Goal: Task Accomplishment & Management: Manage account settings

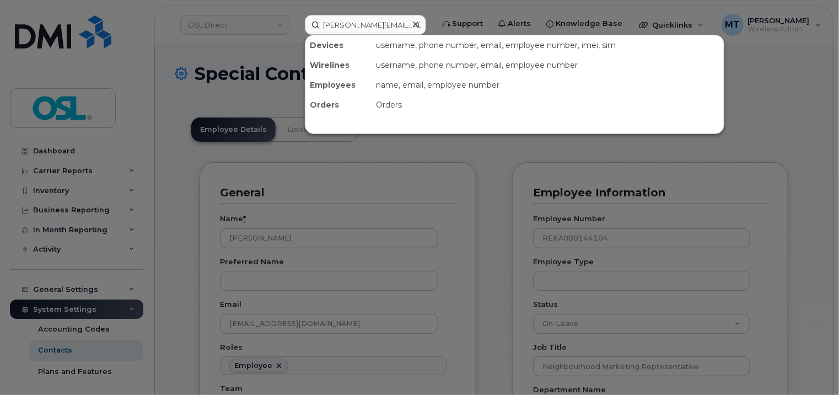
scroll to position [0, 10]
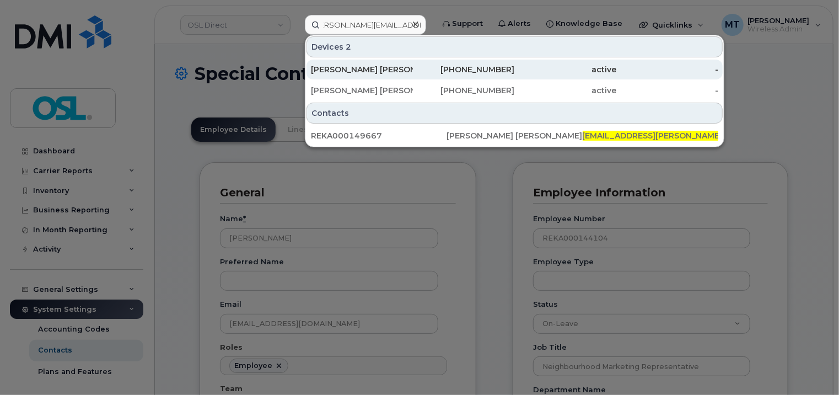
type input "Shah.Siddique@osldirect.com"
click at [384, 72] on div "[PERSON_NAME] [PERSON_NAME]" at bounding box center [362, 69] width 102 height 11
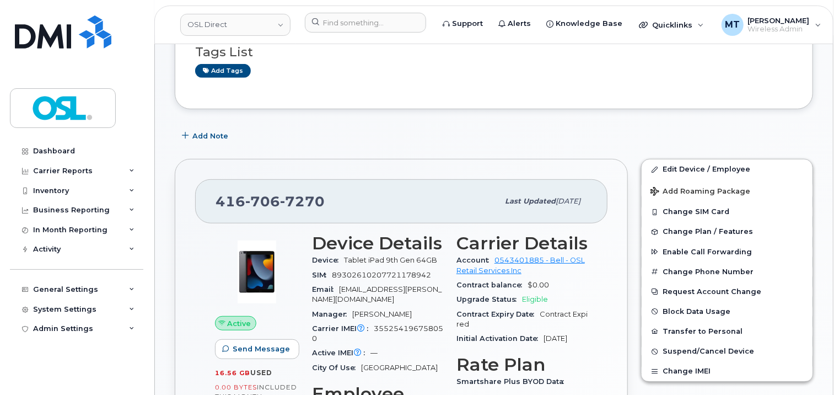
scroll to position [221, 0]
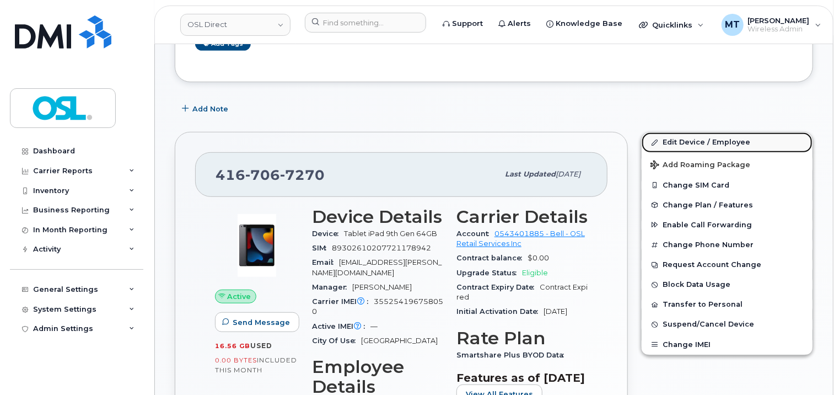
click at [726, 140] on link "Edit Device / Employee" at bounding box center [727, 142] width 171 height 20
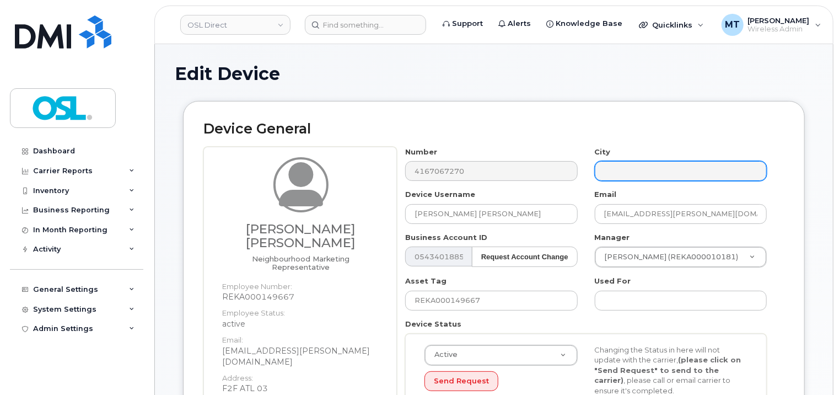
scroll to position [331, 0]
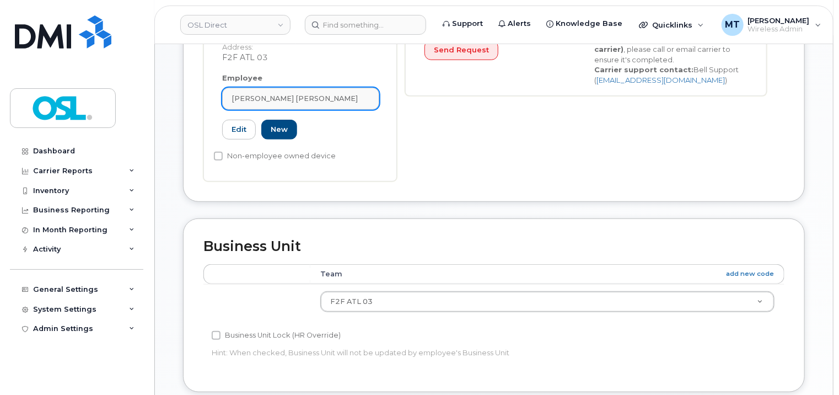
click at [308, 93] on span "[PERSON_NAME] [PERSON_NAME]" at bounding box center [295, 98] width 126 height 10
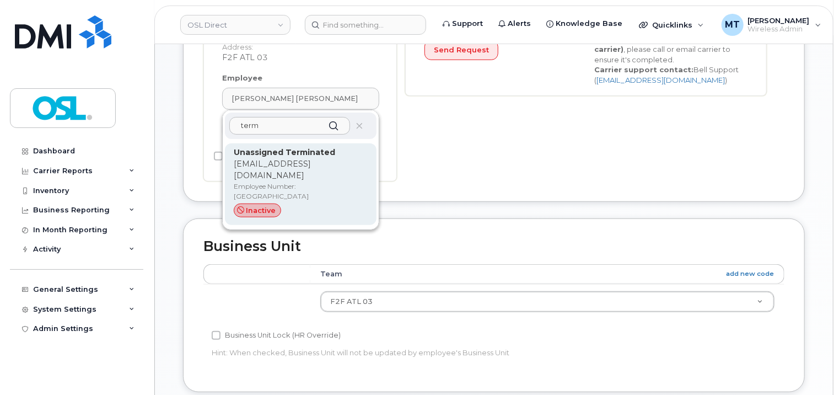
type input "term"
click at [262, 158] on p "support_2@osldirect.com" at bounding box center [301, 169] width 134 height 23
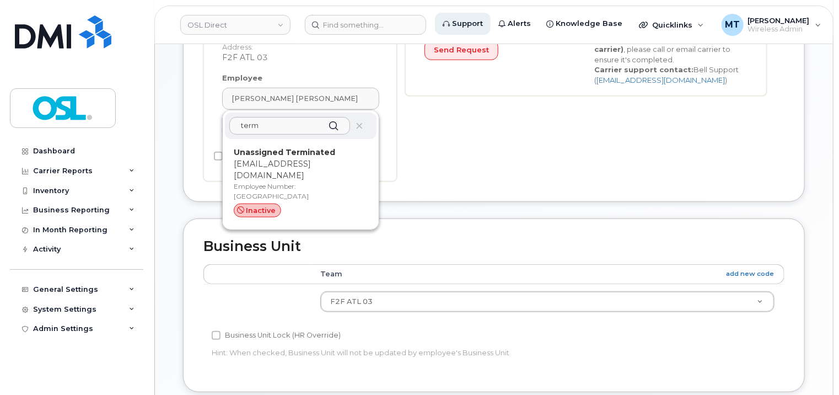
type input "UT"
type input "Unassigned Terminated"
type input "support_2@osldirect.com"
type input "4117510"
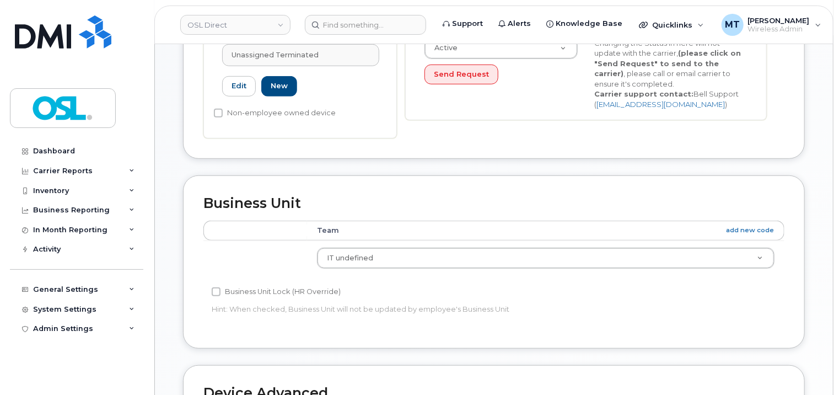
scroll to position [603, 0]
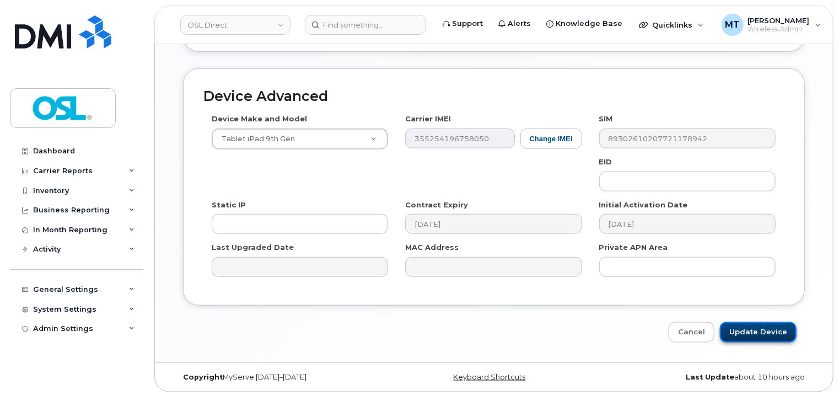
click at [778, 326] on input "Update Device" at bounding box center [758, 332] width 77 height 20
type input "Saving..."
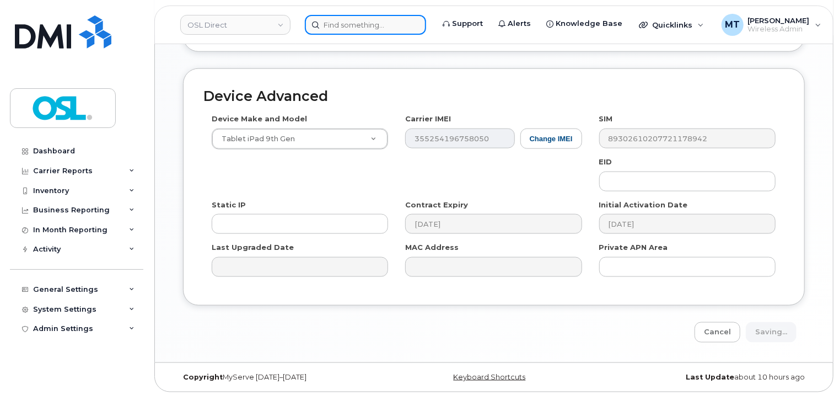
click at [385, 29] on input at bounding box center [365, 25] width 121 height 20
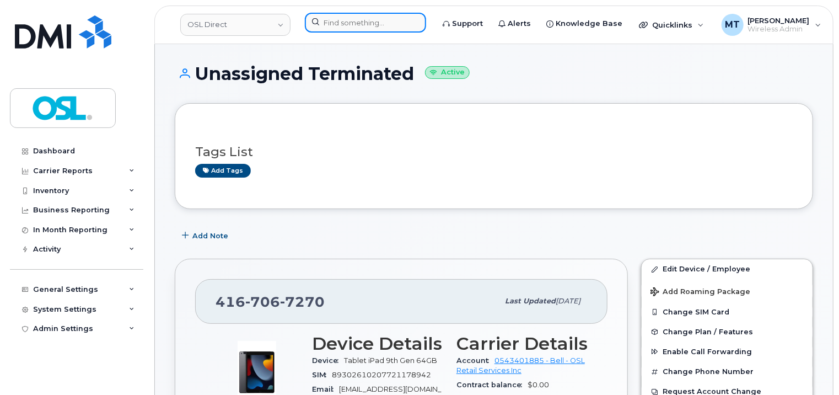
click at [387, 25] on input at bounding box center [365, 23] width 121 height 20
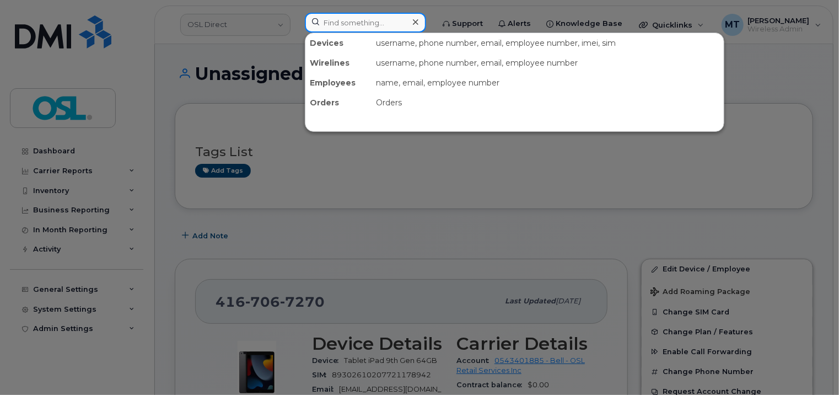
paste input "Shah.Siddique@osldirect.com"
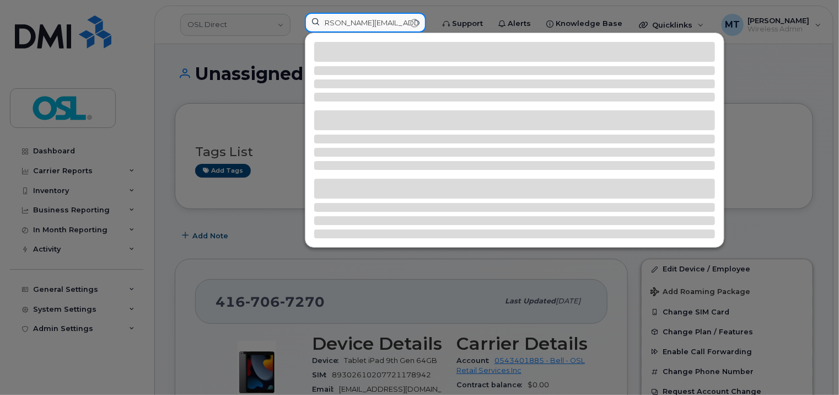
type input "Shah.Siddique@osldirect.com"
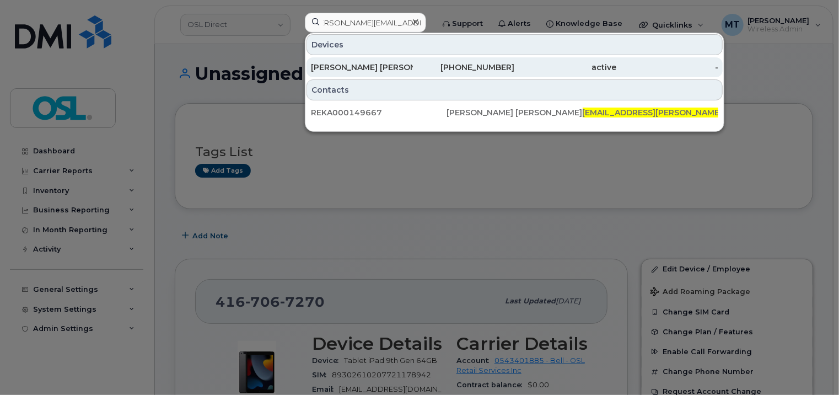
click at [366, 67] on div "Shah Momen Siddique" at bounding box center [362, 67] width 102 height 11
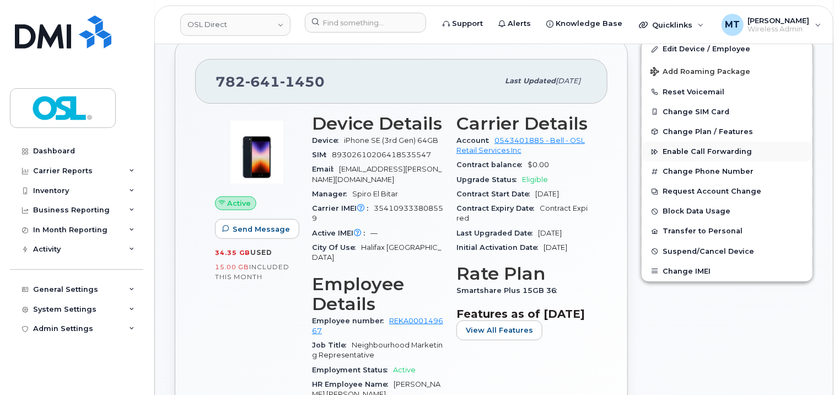
scroll to position [221, 0]
click at [686, 51] on link "Edit Device / Employee" at bounding box center [727, 49] width 171 height 20
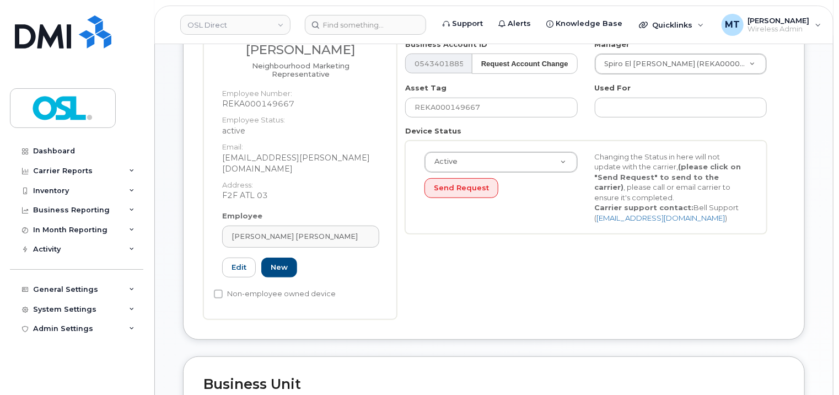
scroll to position [331, 0]
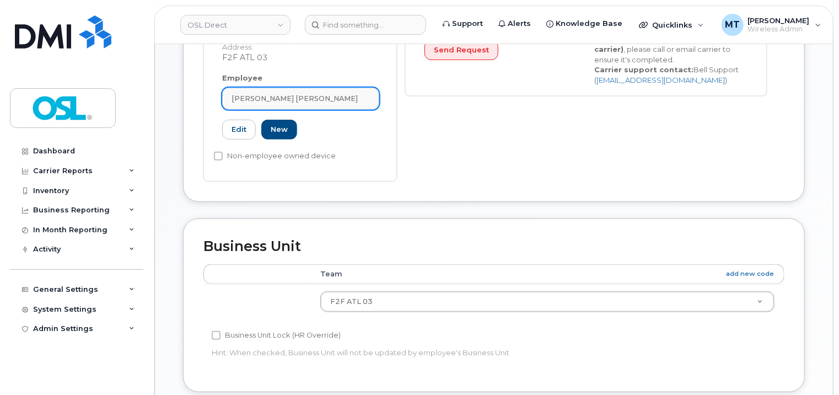
click at [313, 93] on div "Shah Momen Siddique" at bounding box center [301, 98] width 138 height 10
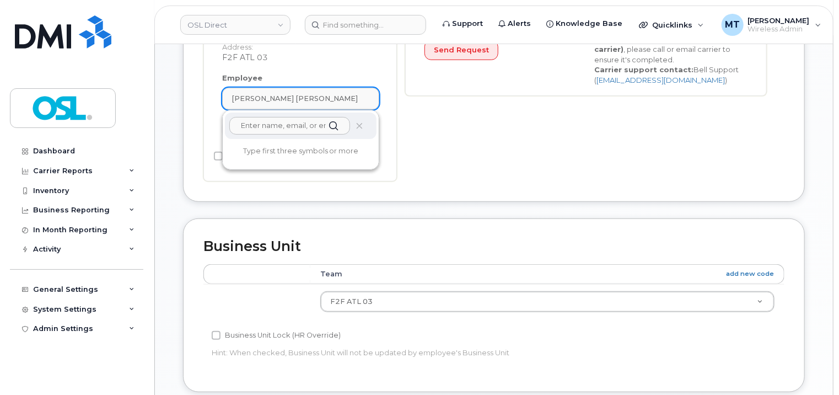
paste input "Shah Momen Siddique"
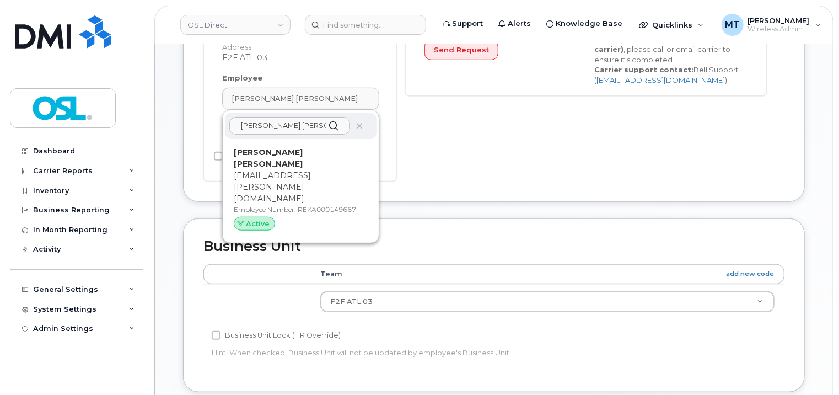
drag, startPoint x: 321, startPoint y: 92, endPoint x: 205, endPoint y: 92, distance: 115.8
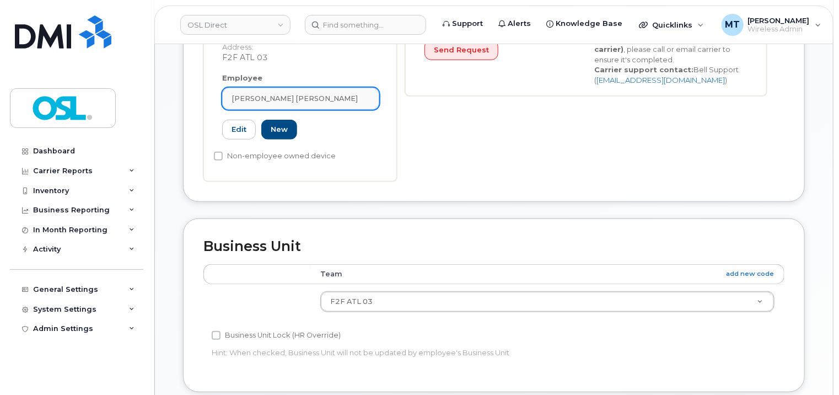
click at [256, 93] on span "Shah Momen Siddique" at bounding box center [295, 98] width 126 height 10
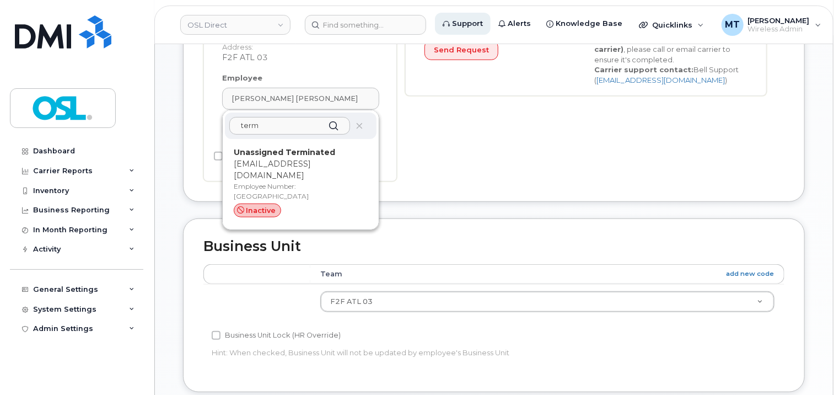
type input "term"
click at [297, 147] on div "Unassigned Terminated support_2@osldirect.com Employee Number: UT inactive" at bounding box center [301, 185] width 134 height 76
type input "UT"
type input "Unassigned Terminated"
type input "support_2@osldirect.com"
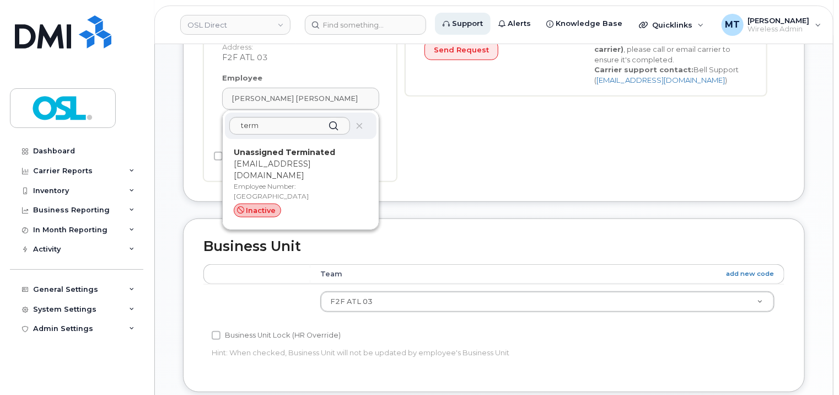
type input "4117510"
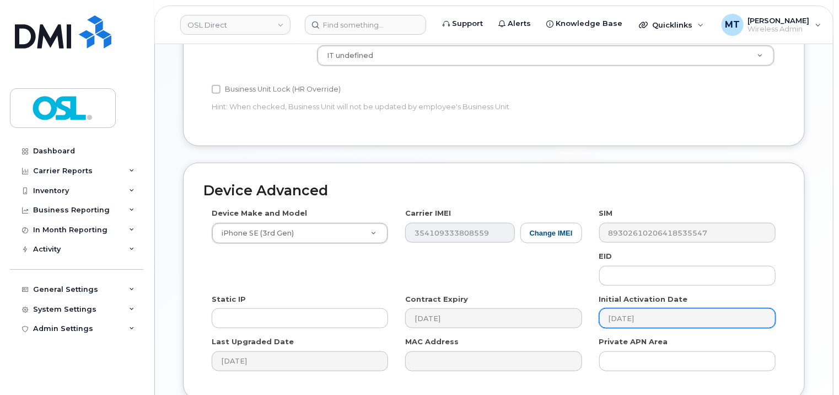
scroll to position [603, 0]
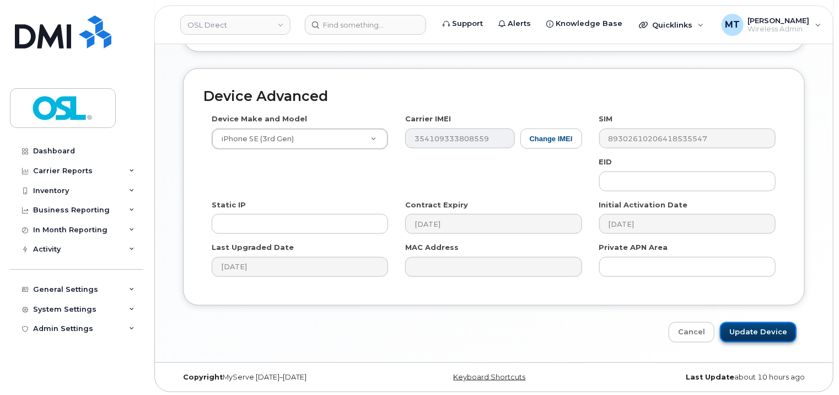
click at [778, 331] on input "Update Device" at bounding box center [758, 332] width 77 height 20
type input "Saving..."
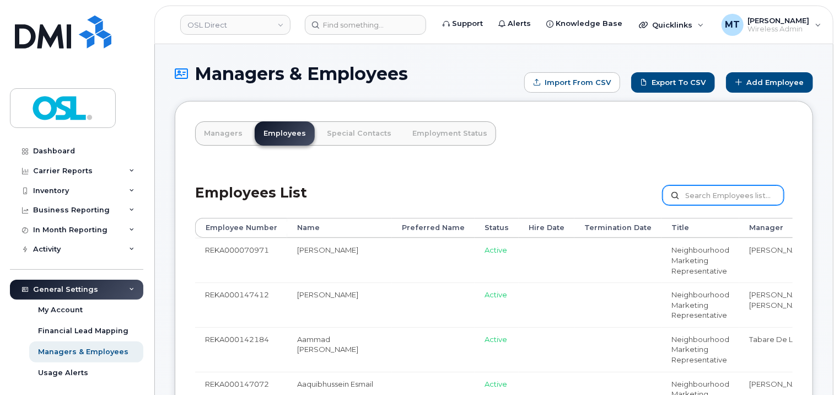
click at [703, 190] on input "text" at bounding box center [723, 195] width 121 height 20
paste input "REKA000149667"
type input "REKA000149667"
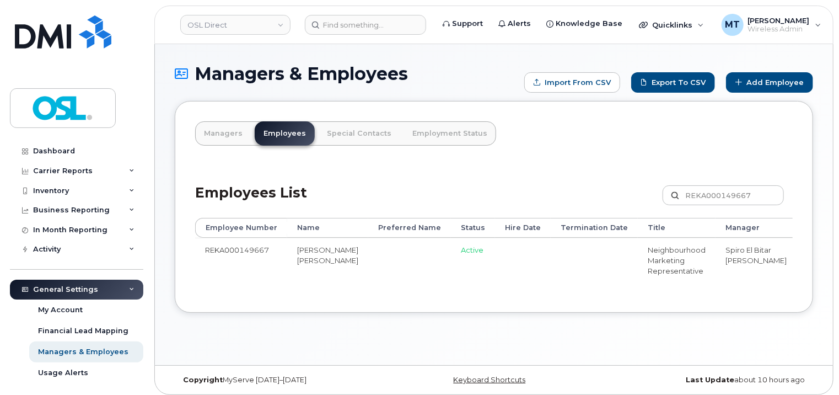
drag, startPoint x: 633, startPoint y: 304, endPoint x: 733, endPoint y: 304, distance: 99.8
click at [733, 292] on div "Employee Number Name Preferred Name Status Hire Date Termination Date Title Man…" at bounding box center [494, 255] width 598 height 74
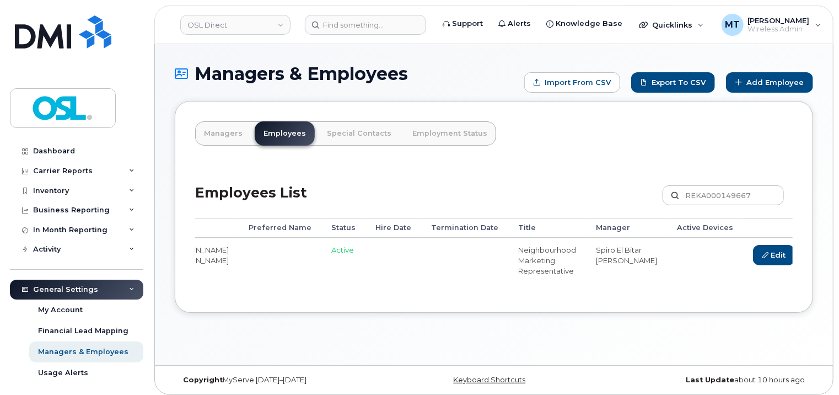
scroll to position [0, 131]
click at [798, 250] on link "Delete" at bounding box center [824, 255] width 53 height 20
click at [798, 255] on link "Delete" at bounding box center [824, 255] width 53 height 20
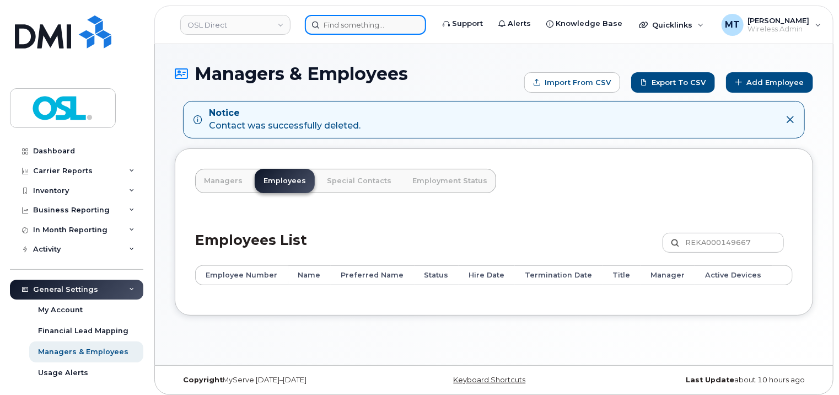
click at [376, 23] on input at bounding box center [365, 25] width 121 height 20
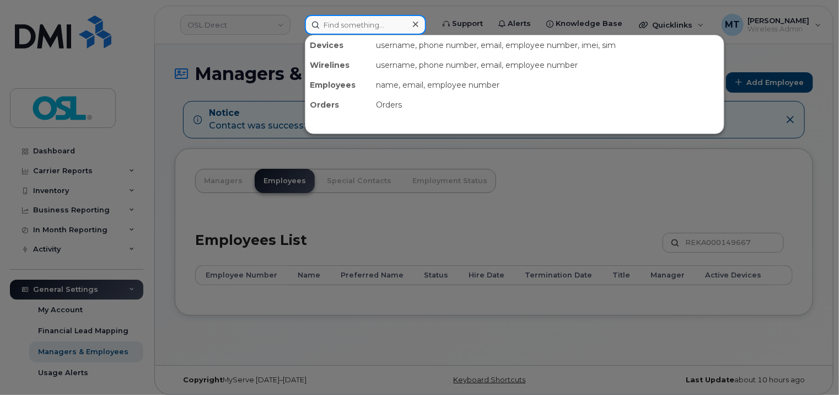
paste input "[EMAIL_ADDRESS][DOMAIN_NAME]"
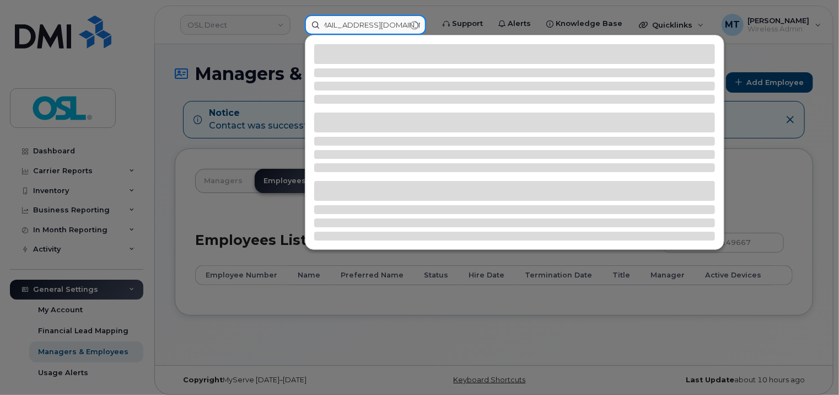
type input "[EMAIL_ADDRESS][DOMAIN_NAME]"
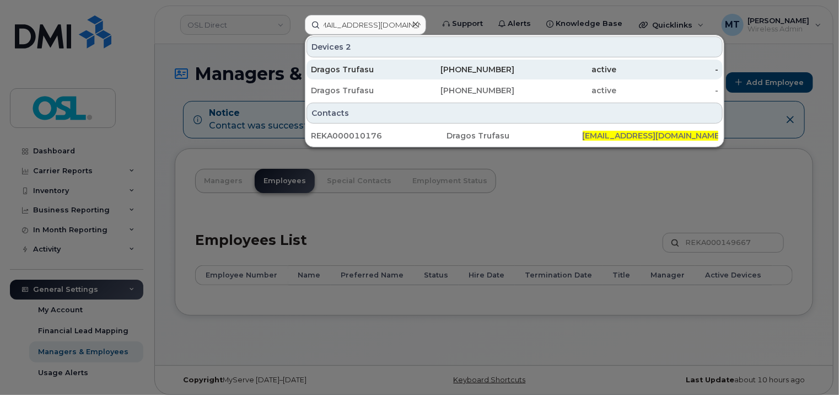
scroll to position [0, 0]
click at [415, 69] on div "[PHONE_NUMBER]" at bounding box center [464, 69] width 102 height 11
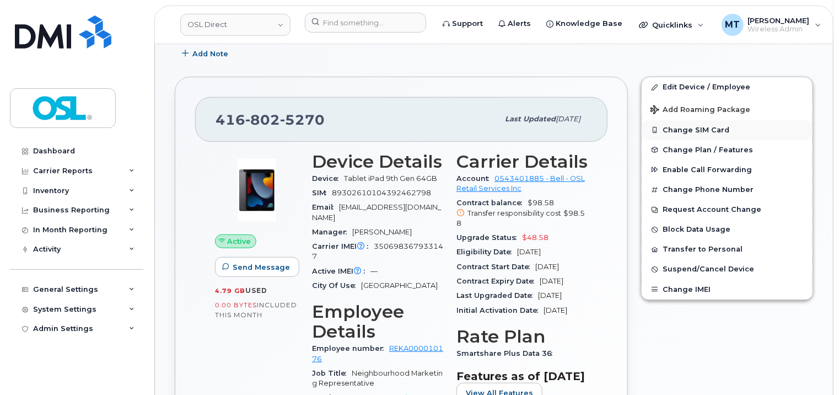
scroll to position [266, 0]
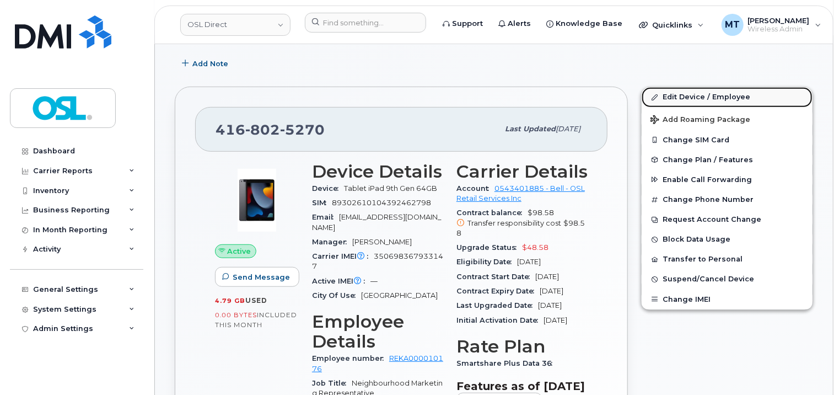
click at [692, 99] on link "Edit Device / Employee" at bounding box center [727, 97] width 171 height 20
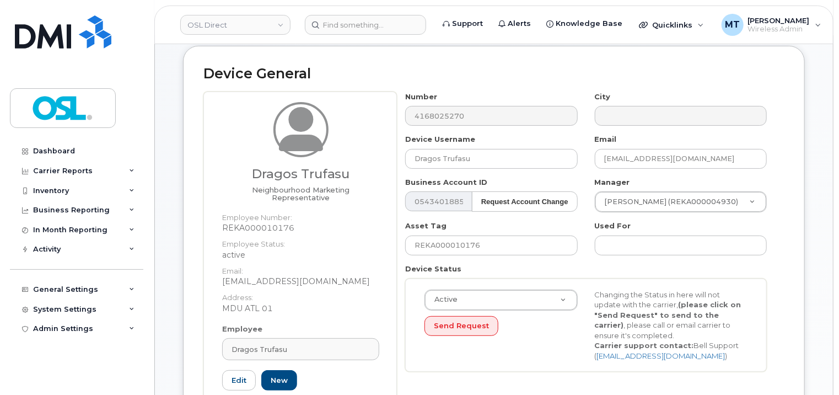
scroll to position [276, 0]
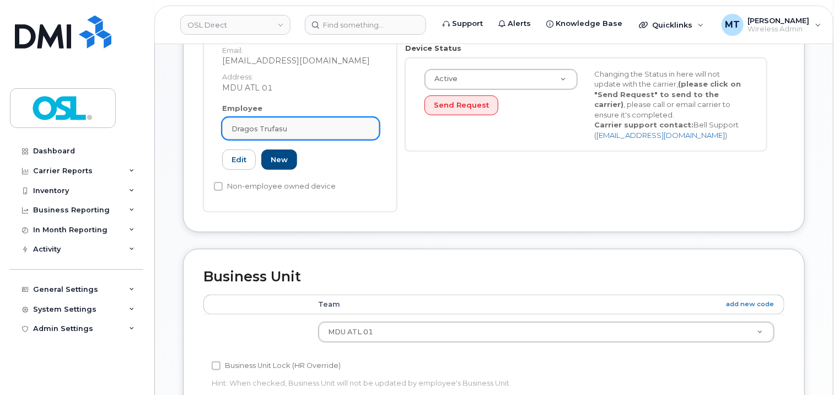
click at [309, 124] on div "Dragos Trufasu" at bounding box center [301, 129] width 138 height 10
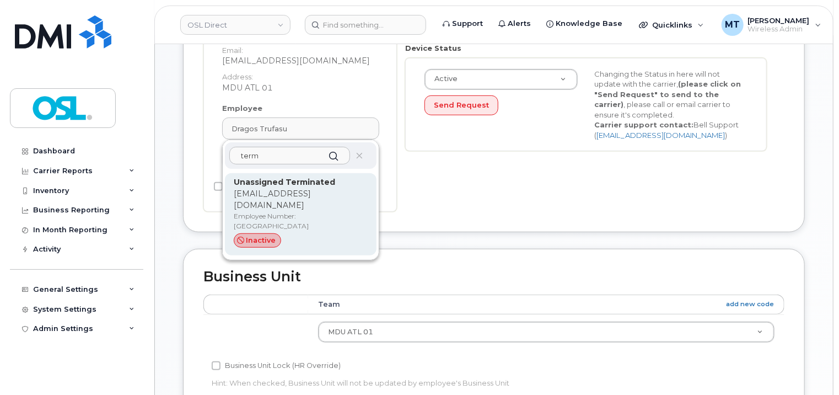
type input "term"
click at [308, 190] on p "support_2@osldirect.com" at bounding box center [301, 199] width 134 height 23
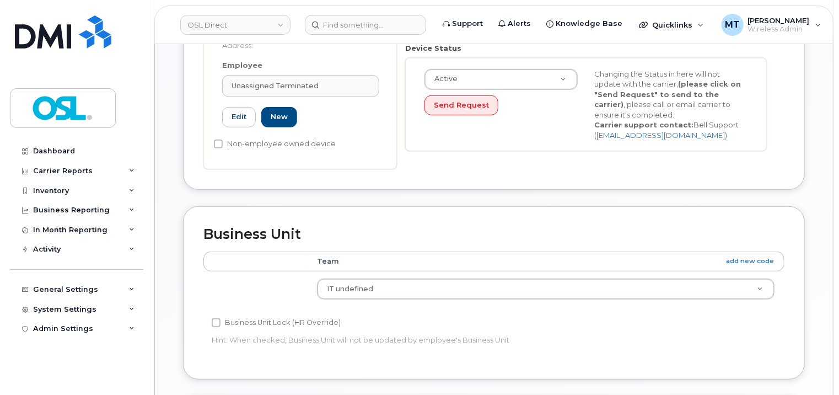
type input "UT"
type input "Unassigned Terminated"
type input "support_2@osldirect.com"
type input "4117510"
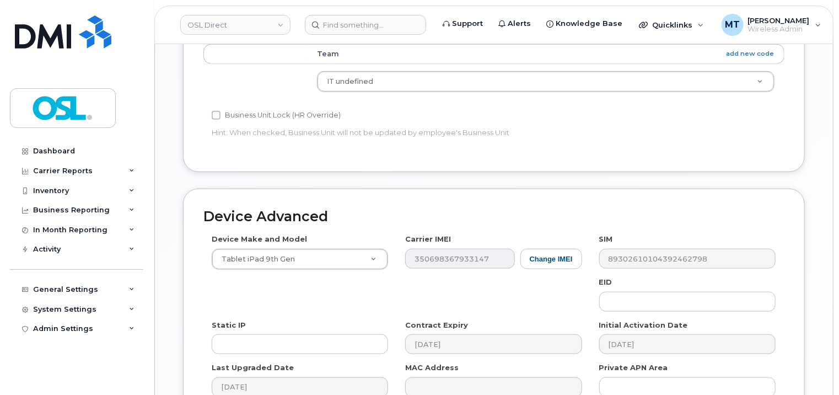
scroll to position [603, 0]
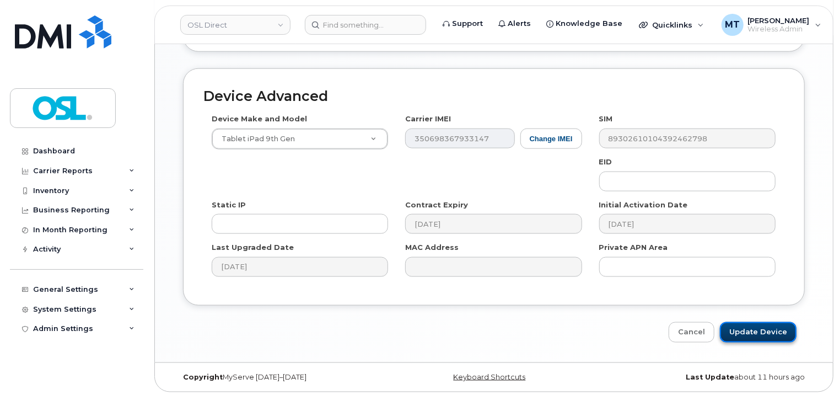
click at [768, 330] on input "Update Device" at bounding box center [758, 332] width 77 height 20
type input "Saving..."
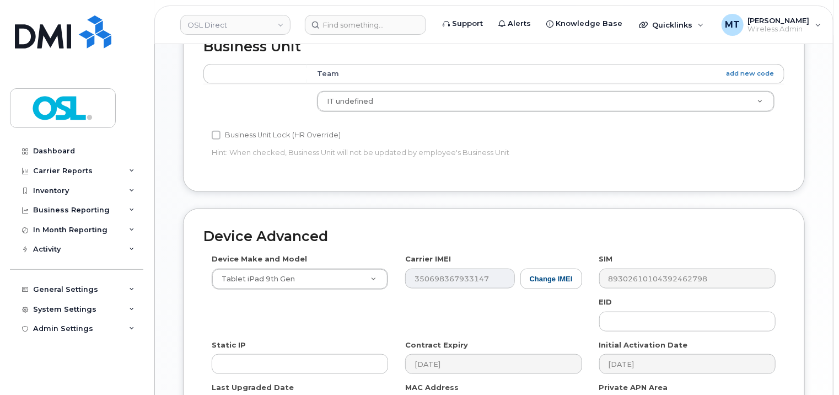
scroll to position [272, 0]
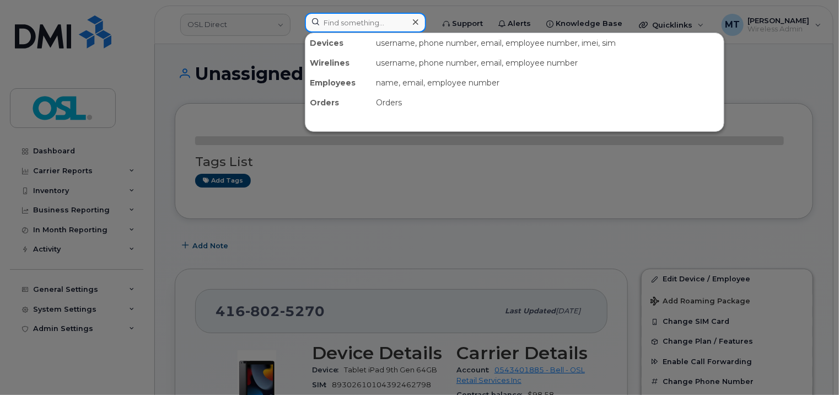
click at [344, 26] on input at bounding box center [365, 23] width 121 height 20
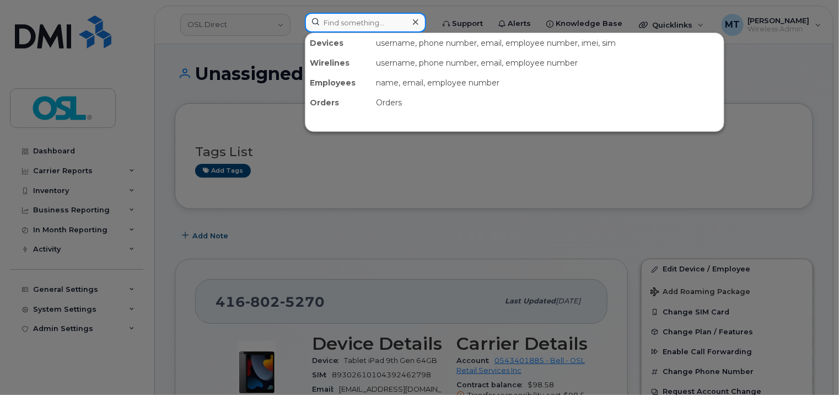
paste input "[EMAIL_ADDRESS][DOMAIN_NAME]"
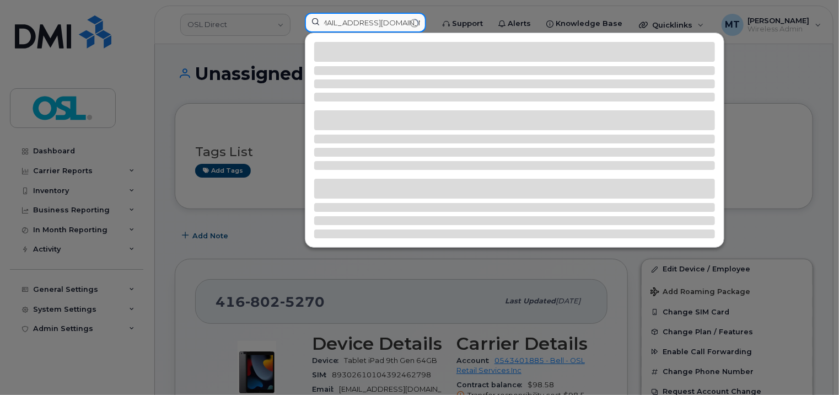
type input "[EMAIL_ADDRESS][DOMAIN_NAME]"
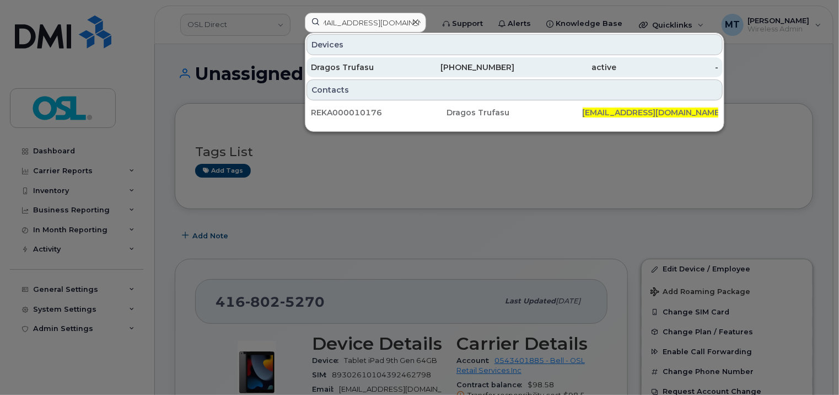
scroll to position [0, 0]
click at [376, 69] on div "Dragos Trufasu" at bounding box center [362, 67] width 102 height 11
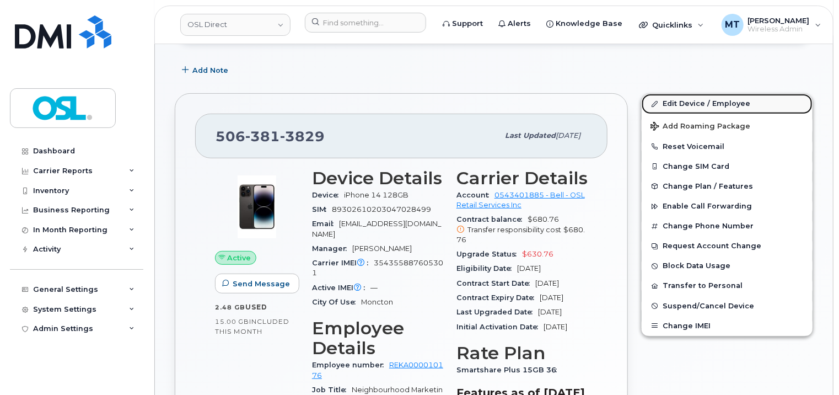
click at [719, 110] on link "Edit Device / Employee" at bounding box center [727, 104] width 171 height 20
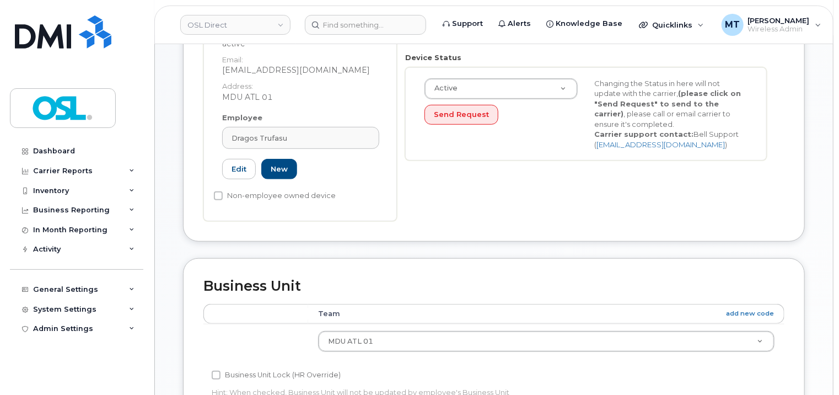
scroll to position [276, 0]
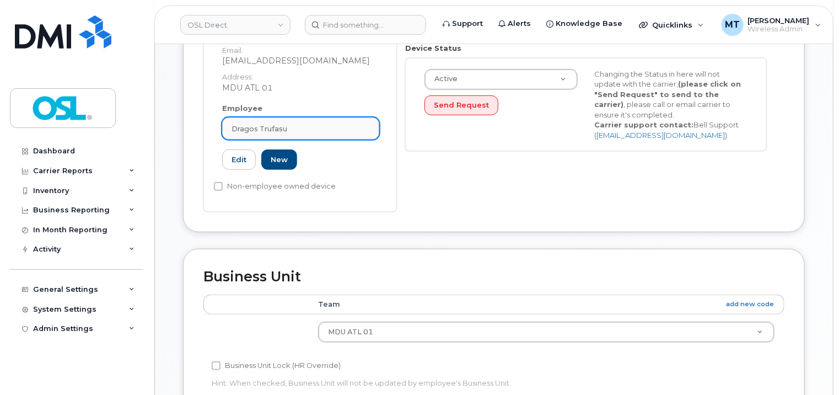
click at [322, 124] on div "Dragos Trufasu" at bounding box center [301, 129] width 138 height 10
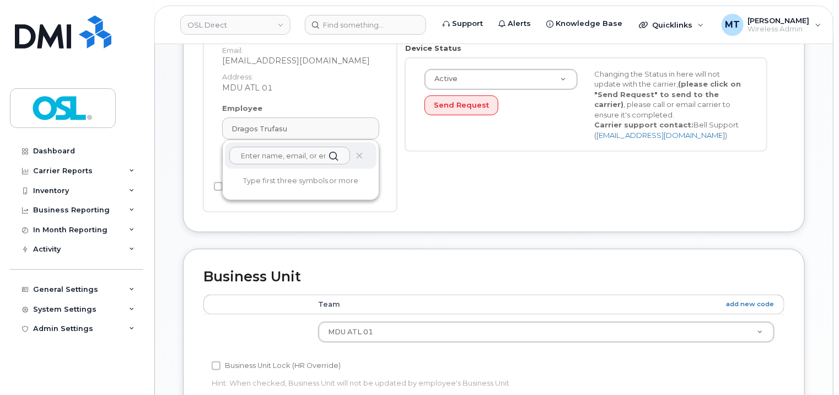
click at [272, 147] on input "text" at bounding box center [289, 156] width 121 height 18
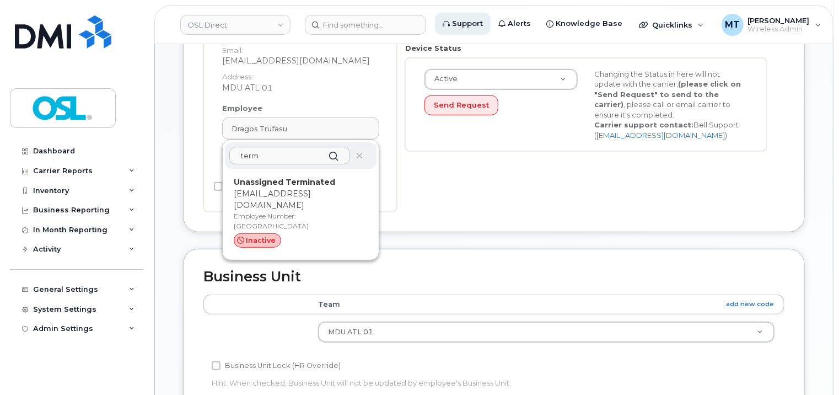
type input "term"
click at [283, 188] on p "[EMAIL_ADDRESS][DOMAIN_NAME]" at bounding box center [301, 199] width 134 height 23
type input "UT"
type input "Unassigned Terminated"
type input "[EMAIL_ADDRESS][DOMAIN_NAME]"
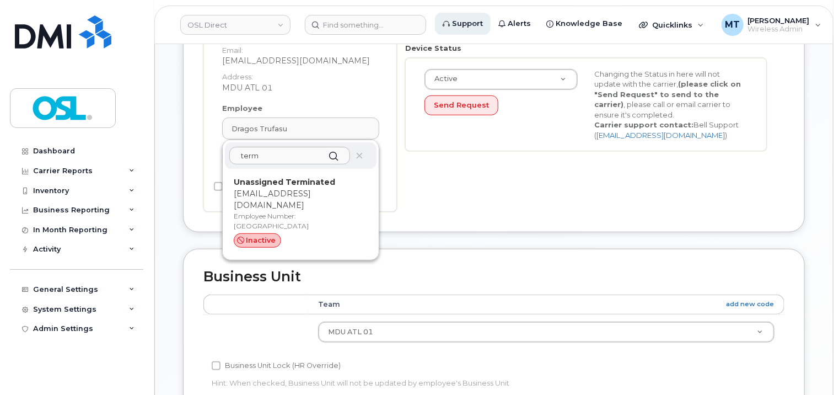
type input "4117510"
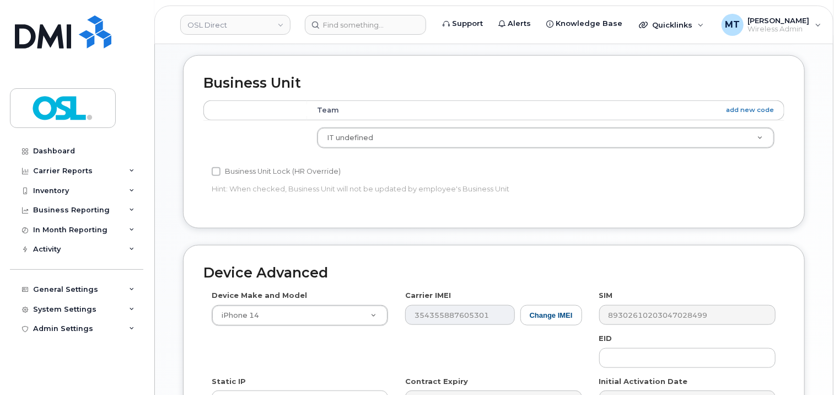
scroll to position [593, 0]
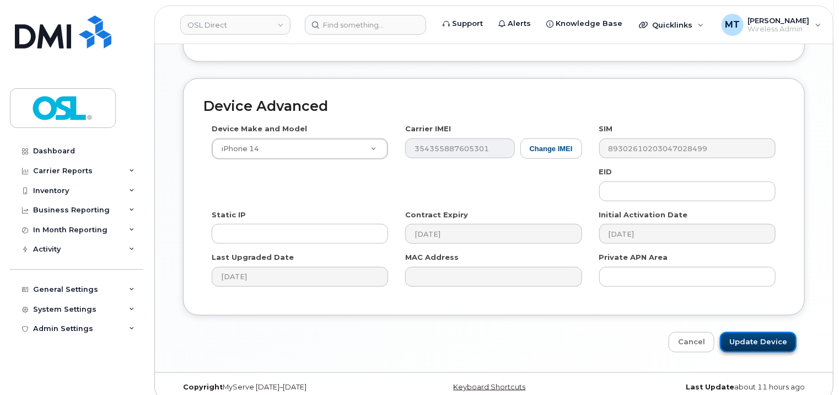
click at [768, 341] on input "Update Device" at bounding box center [758, 342] width 77 height 20
type input "Saving..."
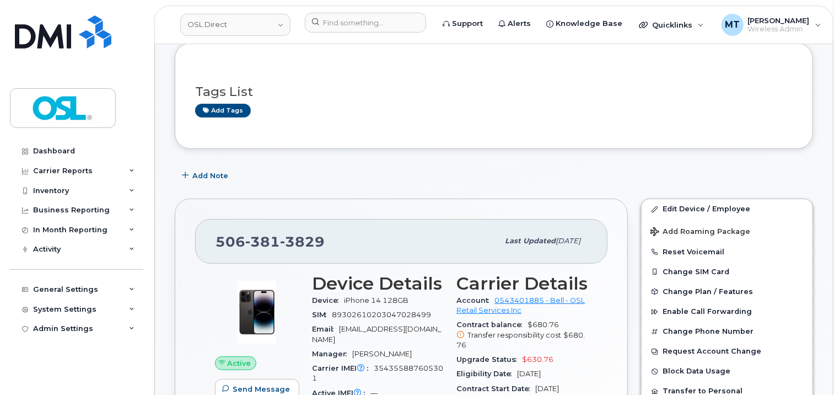
scroll to position [55, 0]
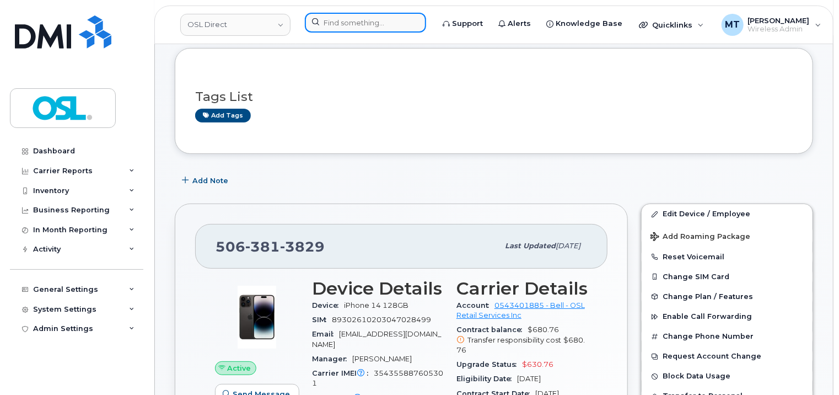
click at [349, 25] on input at bounding box center [365, 23] width 121 height 20
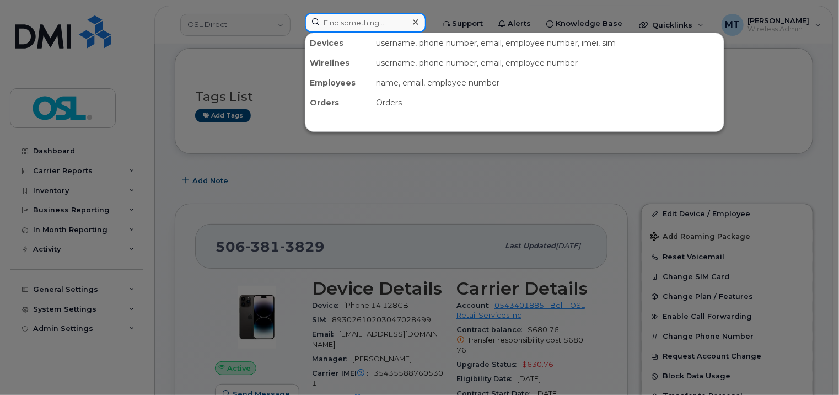
paste input "dragos.trufasu@osldirect.com"
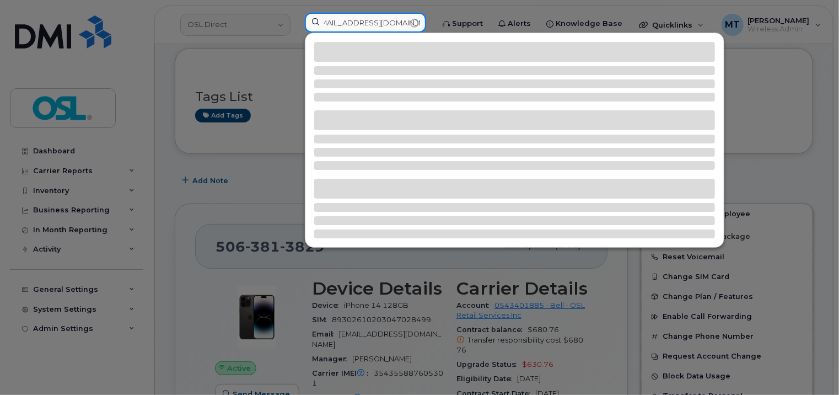
type input "dragos.trufasu@osldirect.com"
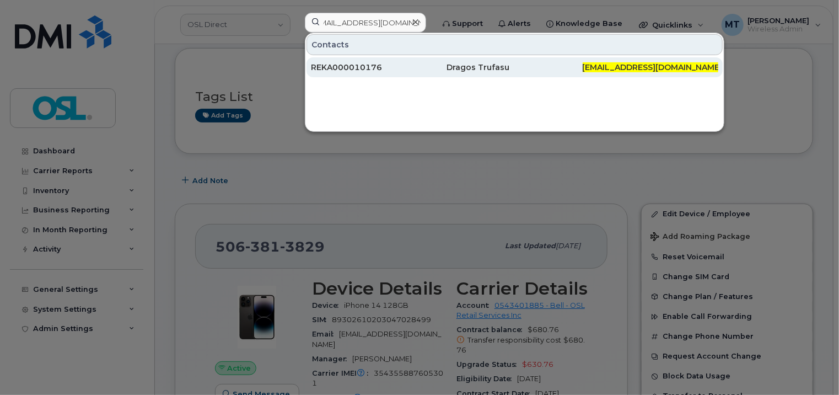
click at [388, 71] on div "REKA000010176" at bounding box center [379, 67] width 136 height 11
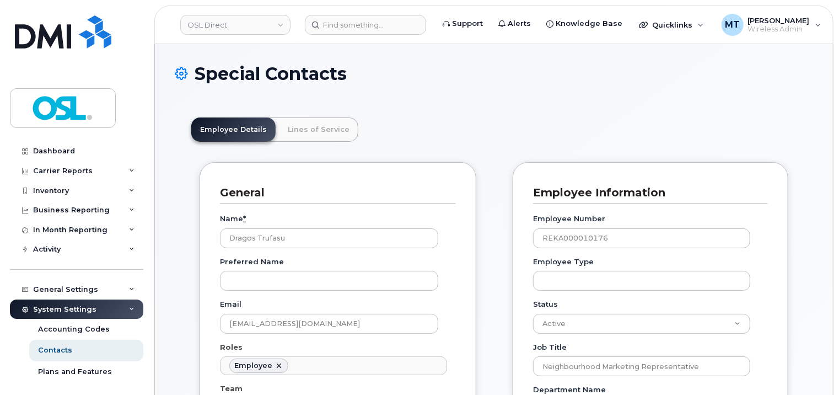
scroll to position [33, 0]
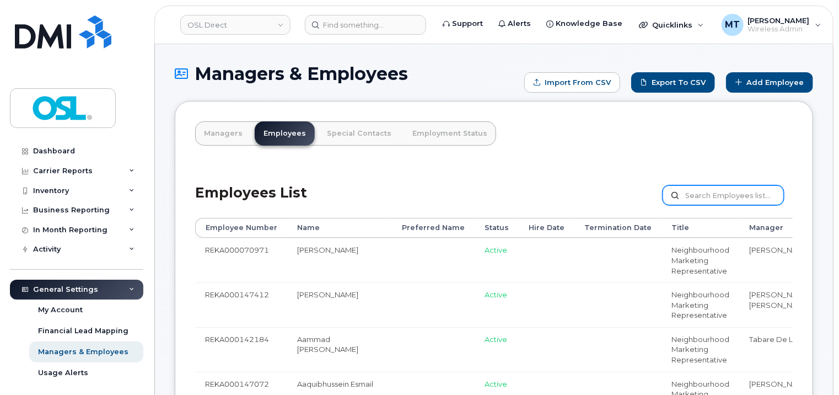
click at [717, 192] on input "text" at bounding box center [723, 195] width 121 height 20
paste input "REKA000010176"
type input "REKA000010176"
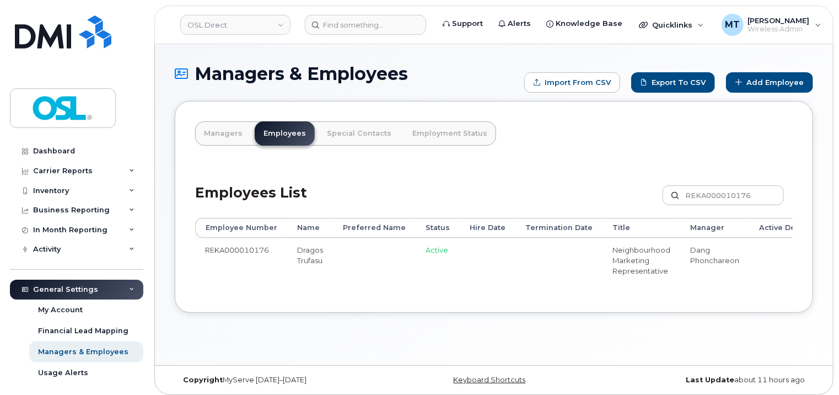
scroll to position [0, 135]
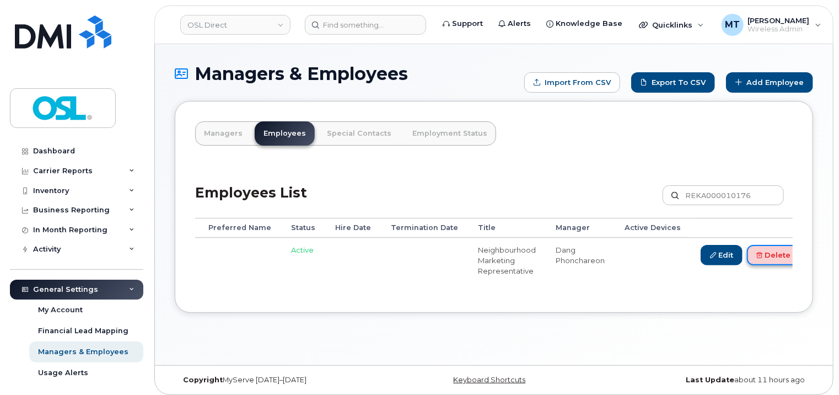
click at [771, 259] on link "Delete" at bounding box center [773, 255] width 53 height 20
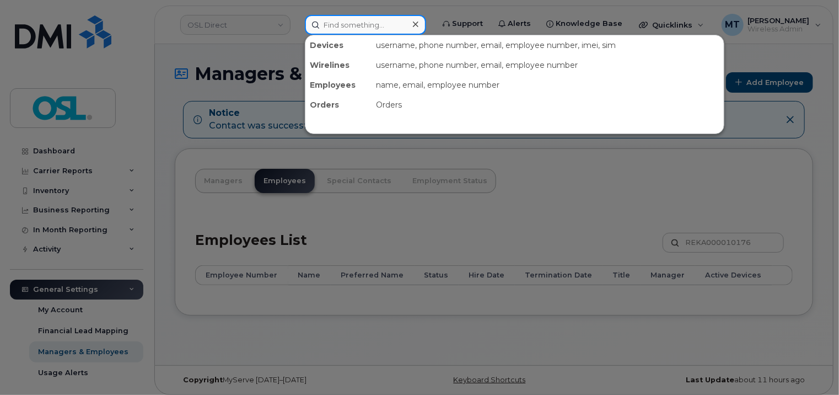
click at [356, 25] on input at bounding box center [365, 25] width 121 height 20
paste input "[PERSON_NAME][EMAIL_ADDRESS][DOMAIN_NAME]"
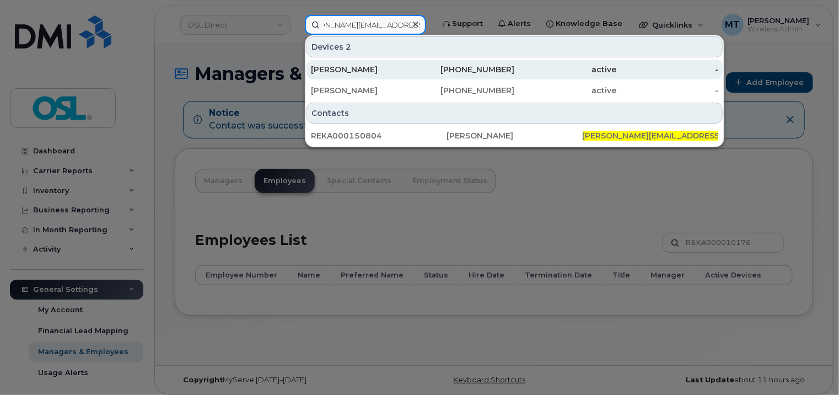
type input "[PERSON_NAME][EMAIL_ADDRESS][DOMAIN_NAME]"
click at [364, 71] on div "[PERSON_NAME]" at bounding box center [362, 69] width 102 height 11
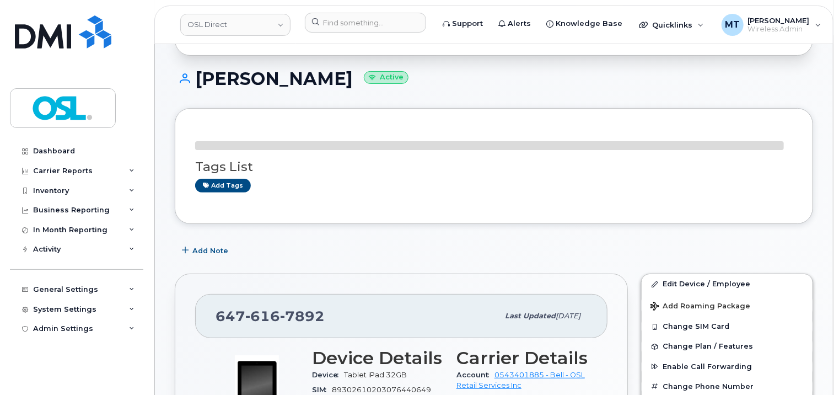
scroll to position [221, 0]
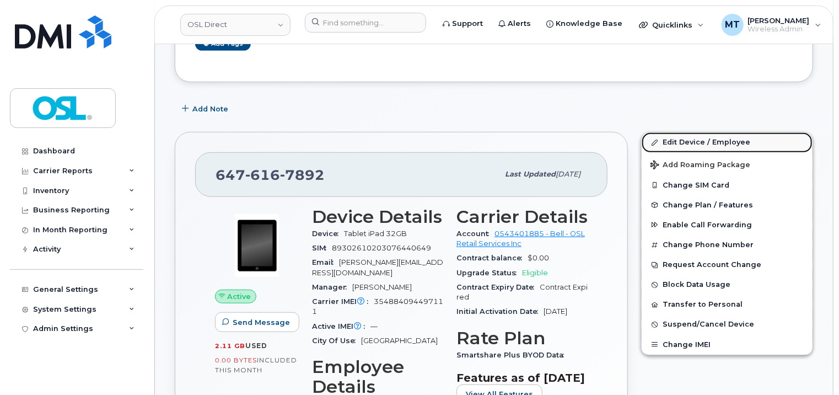
click at [715, 139] on link "Edit Device / Employee" at bounding box center [727, 142] width 171 height 20
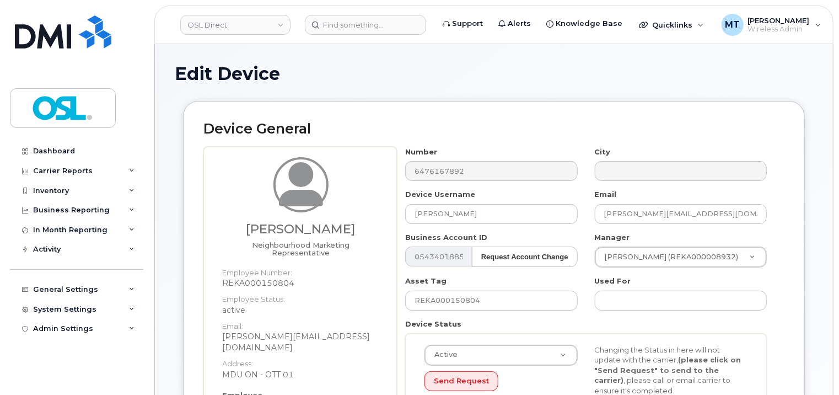
scroll to position [276, 0]
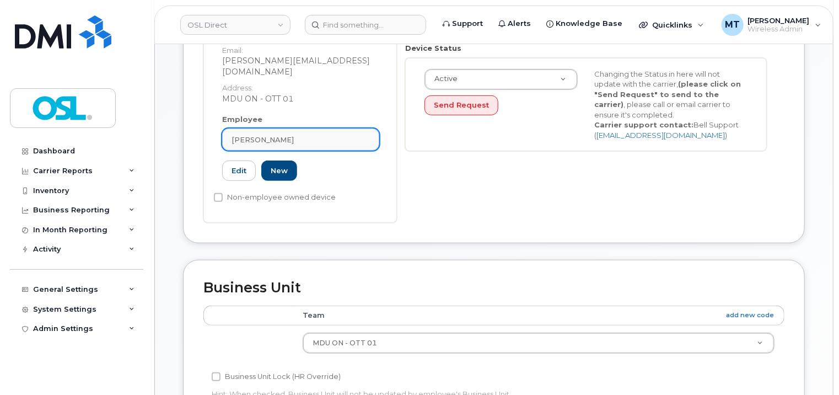
click at [291, 135] on span "[PERSON_NAME]" at bounding box center [263, 140] width 62 height 10
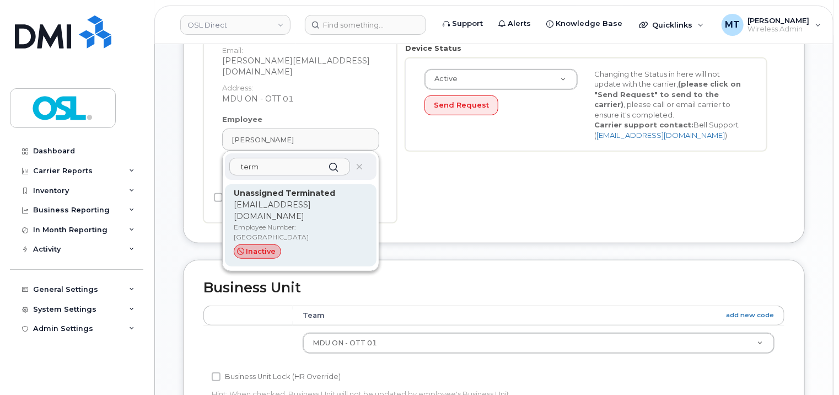
type input "term"
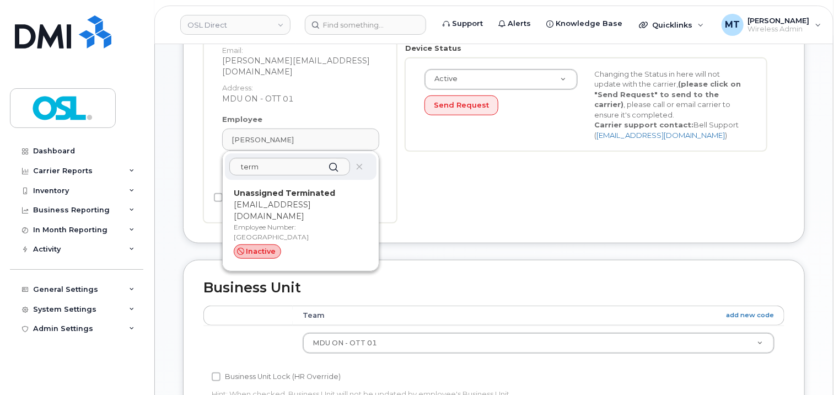
drag, startPoint x: 287, startPoint y: 185, endPoint x: 474, endPoint y: 35, distance: 240.2
click at [287, 199] on p "support_2@osldirect.com" at bounding box center [301, 210] width 134 height 23
type input "UT"
type input "Unassigned Terminated"
type input "support_2@osldirect.com"
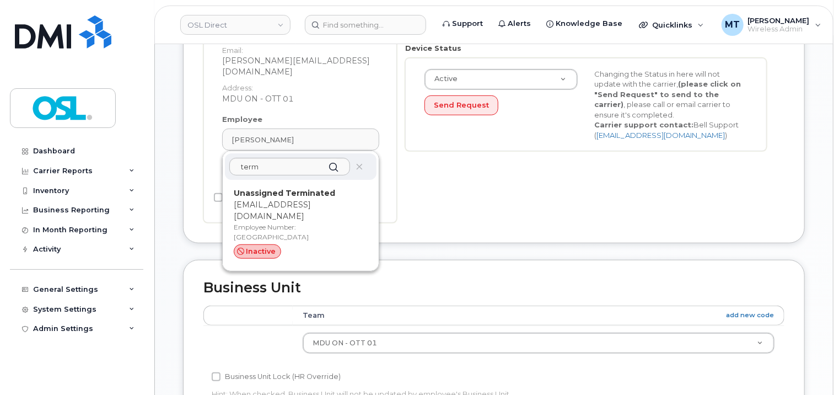
type input "4117510"
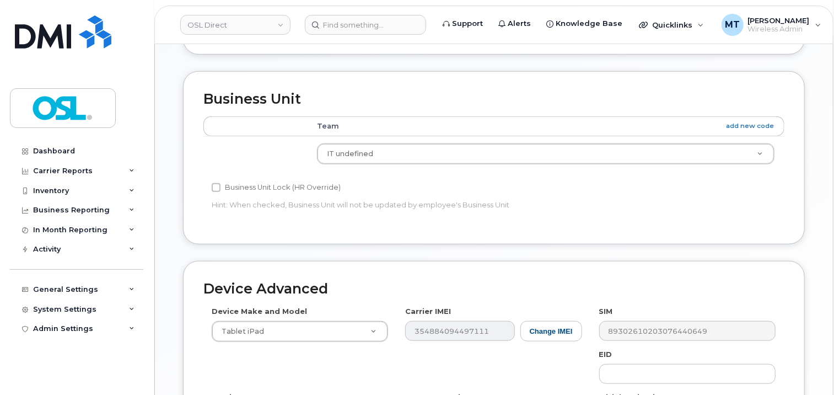
scroll to position [593, 0]
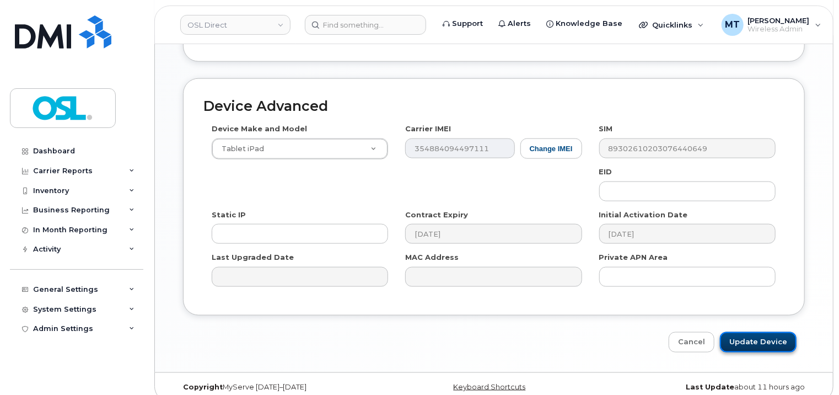
click at [753, 349] on input "Update Device" at bounding box center [758, 342] width 77 height 20
type input "Saving..."
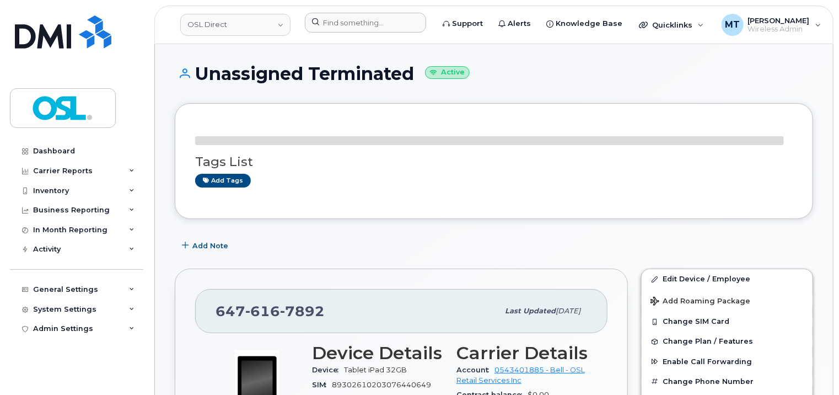
click at [368, 34] on div at bounding box center [365, 25] width 139 height 24
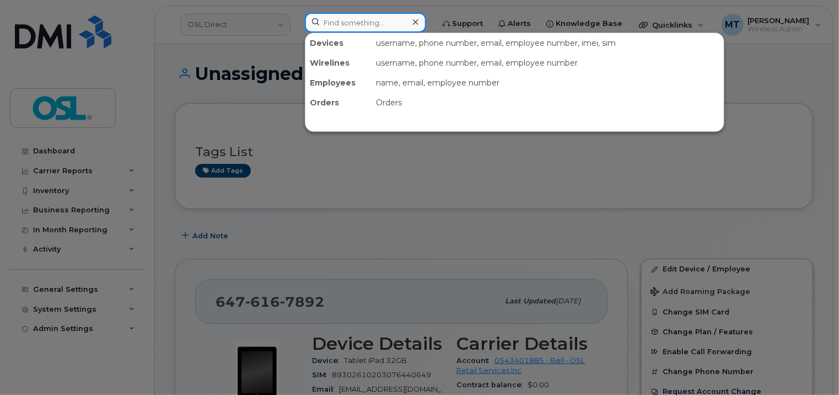
click at [371, 28] on input at bounding box center [365, 23] width 121 height 20
paste input "[PERSON_NAME][EMAIL_ADDRESS][DOMAIN_NAME]"
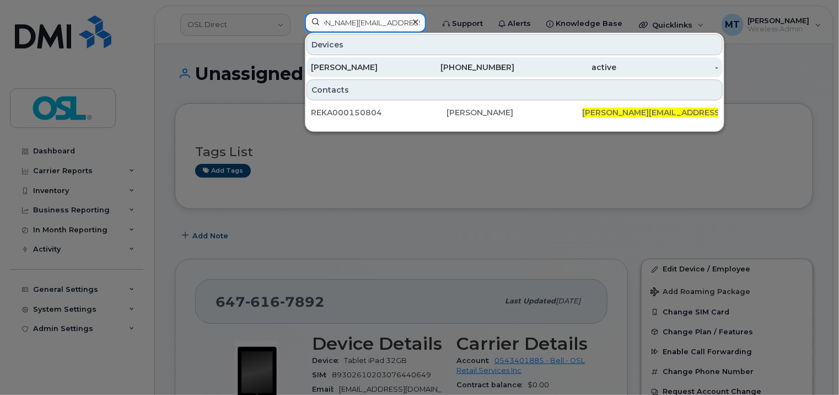
type input "Mikhail.Becherrawi@osldirect.com"
click at [372, 69] on div "[PERSON_NAME]" at bounding box center [362, 67] width 102 height 11
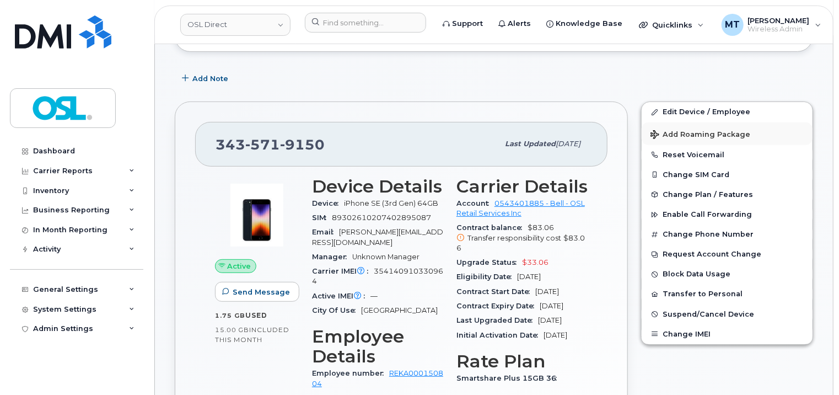
scroll to position [165, 0]
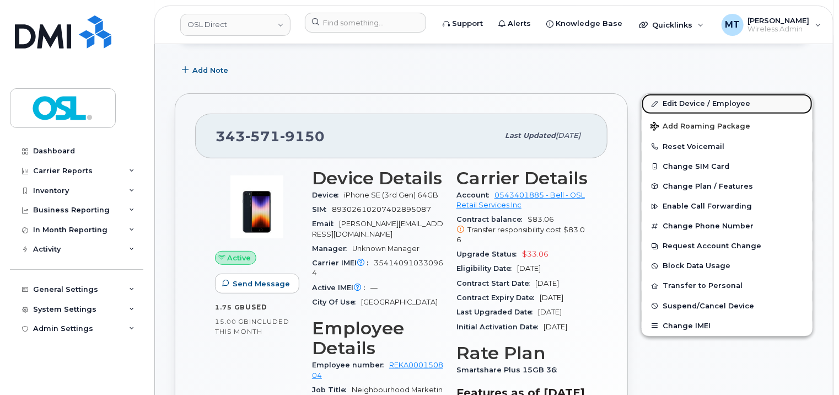
click at [691, 106] on link "Edit Device / Employee" at bounding box center [727, 104] width 171 height 20
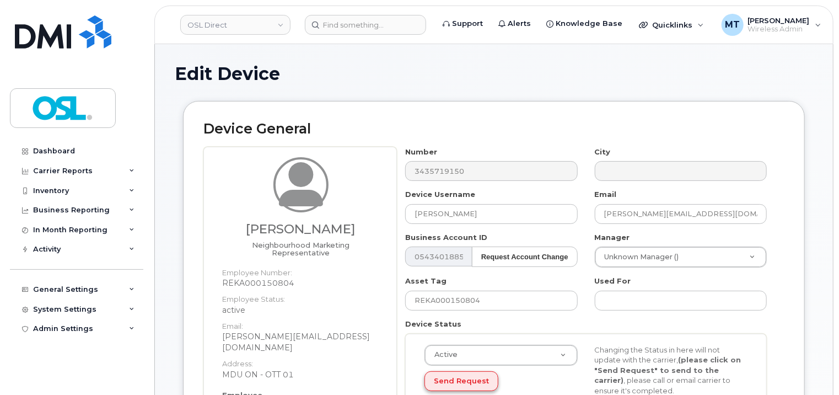
scroll to position [221, 0]
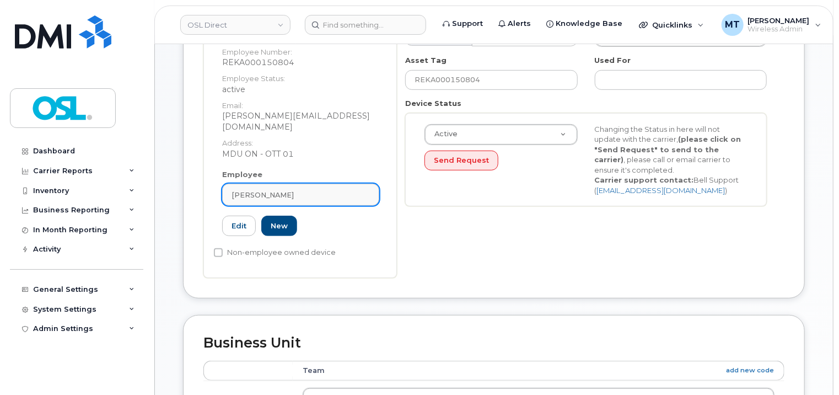
click at [314, 190] on div "[PERSON_NAME]" at bounding box center [301, 195] width 138 height 10
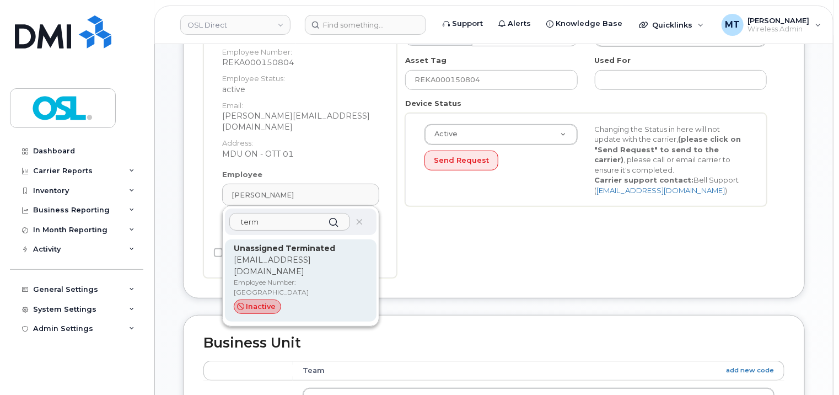
type input "term"
click at [296, 254] on p "[EMAIL_ADDRESS][DOMAIN_NAME]" at bounding box center [301, 265] width 134 height 23
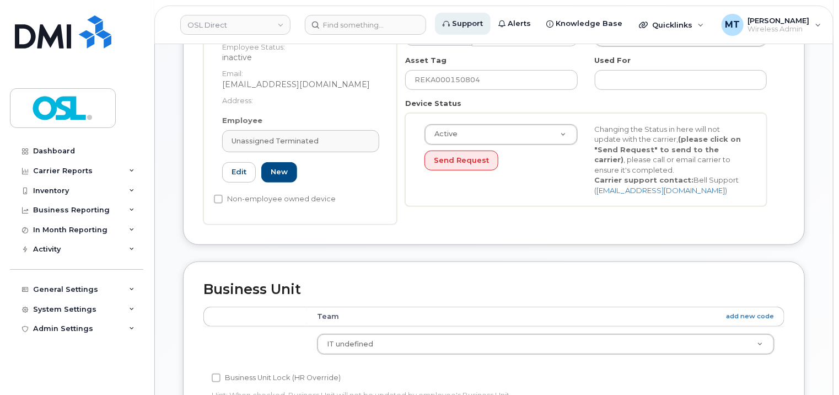
type input "UT"
type input "Unassigned Terminated"
type input "[EMAIL_ADDRESS][DOMAIN_NAME]"
type input "4117510"
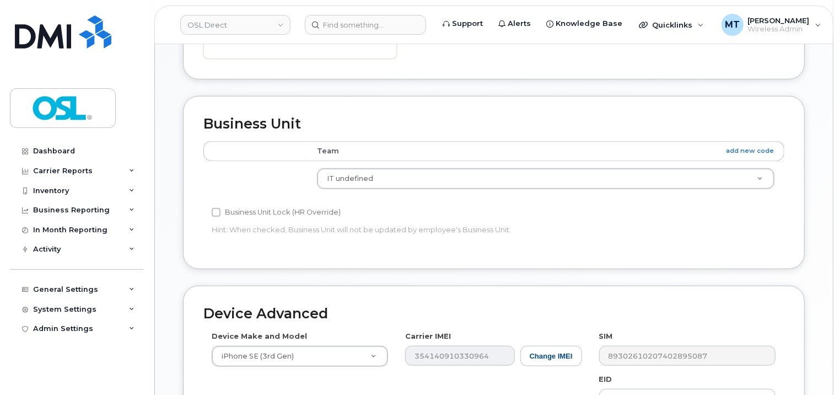
scroll to position [603, 0]
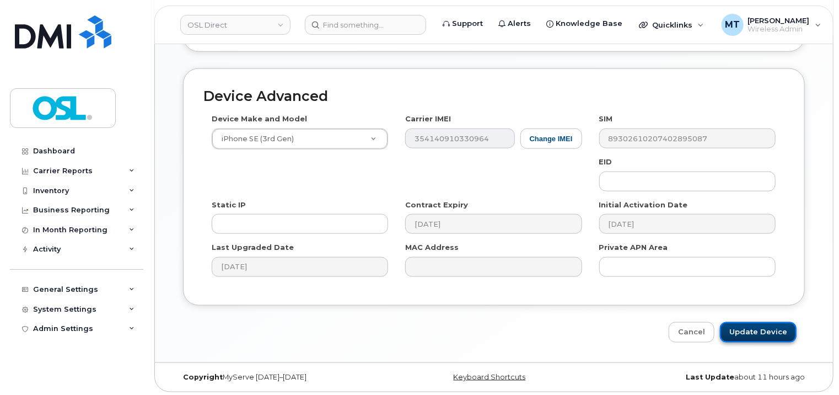
click at [786, 333] on input "Update Device" at bounding box center [758, 332] width 77 height 20
type input "Saving..."
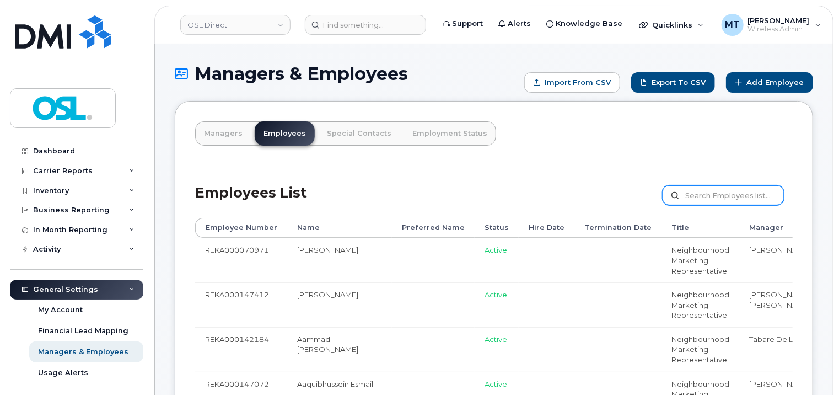
click at [745, 196] on input "text" at bounding box center [723, 195] width 121 height 20
paste input "Mikhail.Becherrawi@osldirect.com"
click at [740, 194] on input "Mikhail.Becherrawi@osldirect.com" at bounding box center [723, 195] width 121 height 20
paste input "REKA000150804"
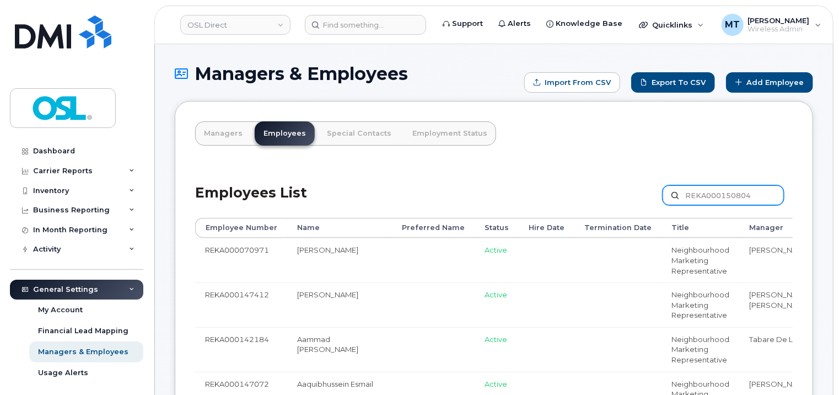
scroll to position [0, 0]
type input "REKA000150804"
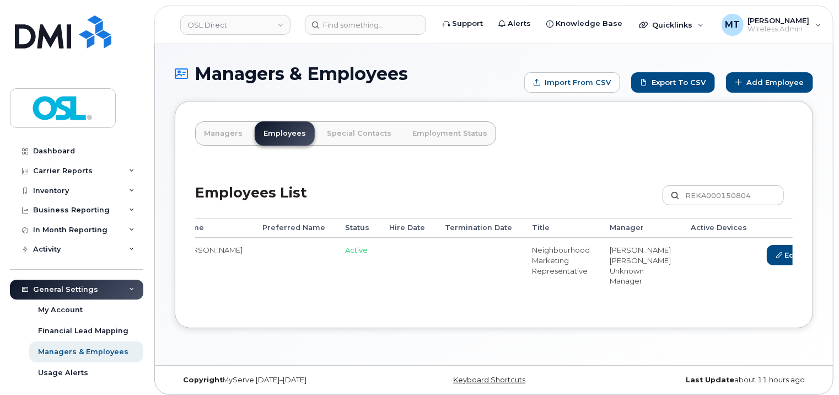
scroll to position [0, 135]
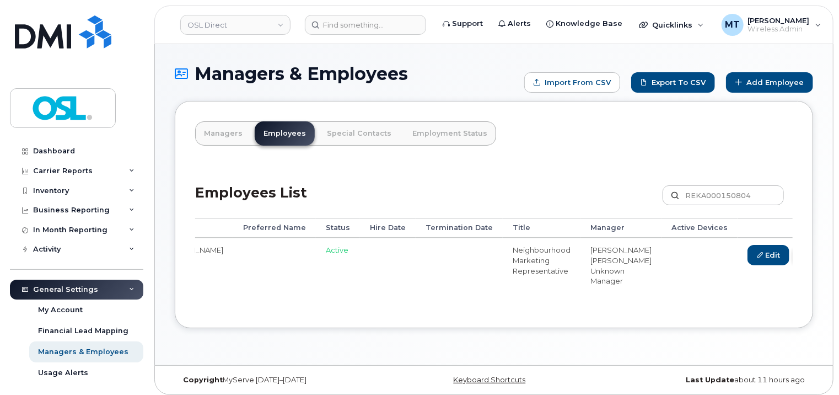
click at [794, 255] on link "Delete" at bounding box center [820, 255] width 53 height 20
